Goal: Find specific page/section: Find specific page/section

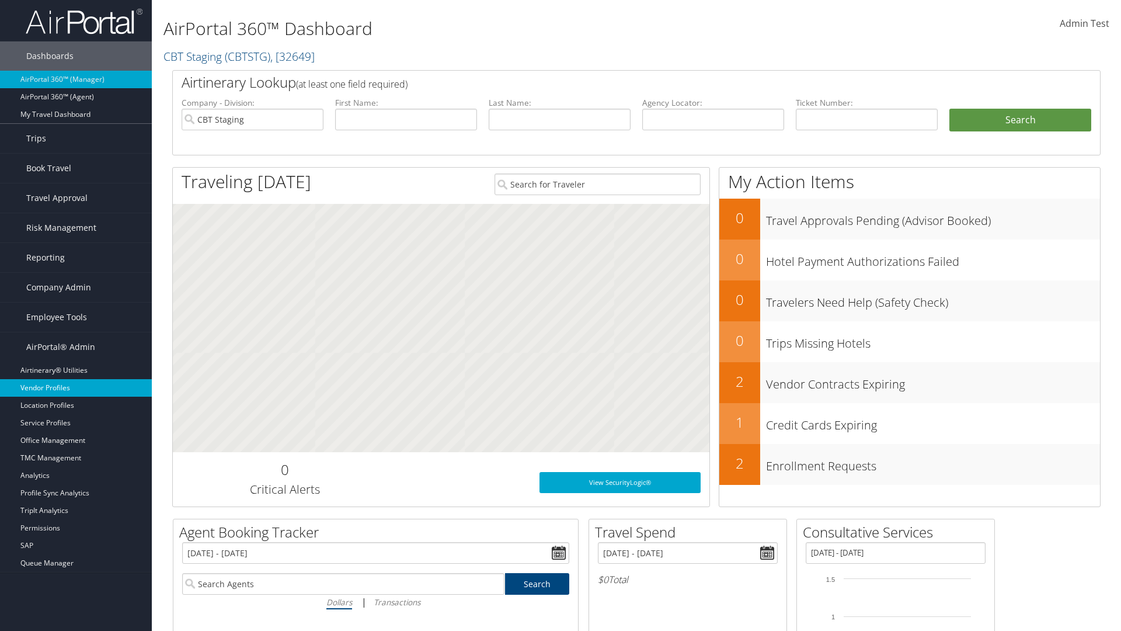
click at [76, 388] on link "Vendor Profiles" at bounding box center [76, 388] width 152 height 18
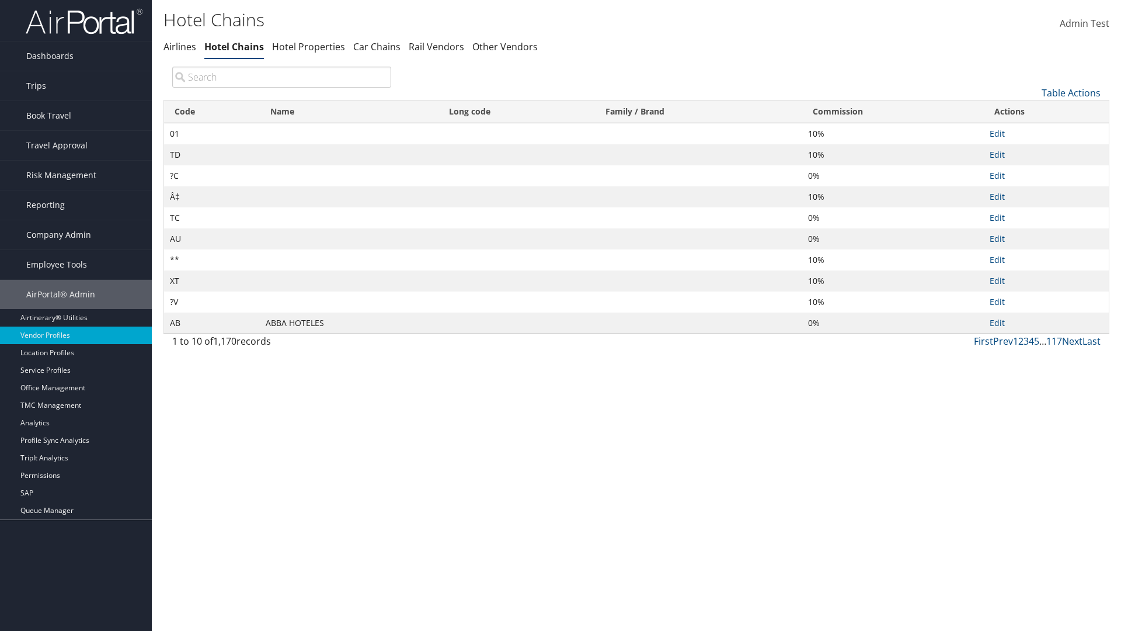
click at [893, 112] on th "Commission" at bounding box center [893, 111] width 182 height 23
click at [349, 112] on th "Name" at bounding box center [349, 111] width 179 height 23
click at [1071, 92] on link "Table Actions" at bounding box center [1071, 92] width 59 height 13
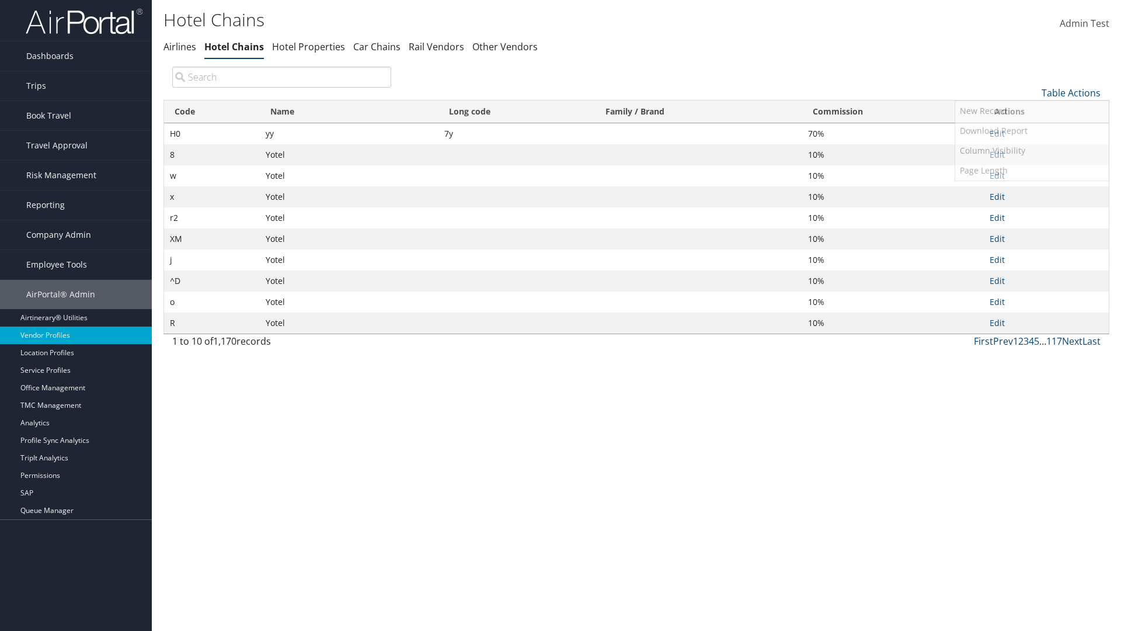
click at [1032, 131] on link "25" at bounding box center [1032, 132] width 154 height 20
